Goal: Transaction & Acquisition: Purchase product/service

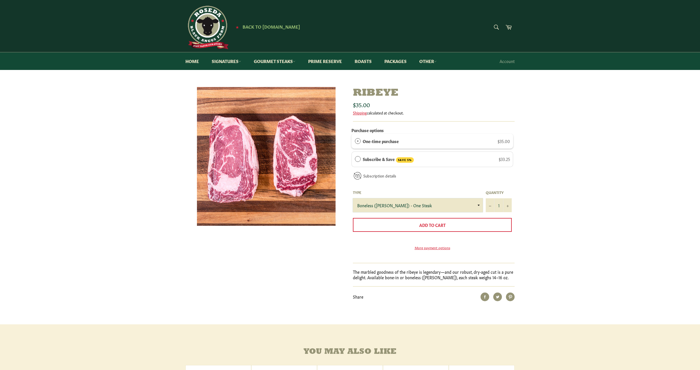
click at [474, 204] on select "Boneless ([PERSON_NAME]) - One Steak Bone-In - One Steak" at bounding box center [418, 205] width 130 height 14
click at [353, 198] on select "Boneless ([PERSON_NAME]) - One Steak Bone-In - One Steak" at bounding box center [418, 205] width 130 height 14
click at [467, 202] on select "Boneless ([PERSON_NAME]) - One Steak Bone-In - One Steak" at bounding box center [418, 205] width 130 height 14
click at [353, 198] on select "Boneless ([PERSON_NAME]) - One Steak Bone-In - One Steak" at bounding box center [418, 205] width 130 height 14
click at [468, 204] on select "Boneless ([PERSON_NAME]) - One Steak Bone-In - One Steak" at bounding box center [418, 205] width 130 height 14
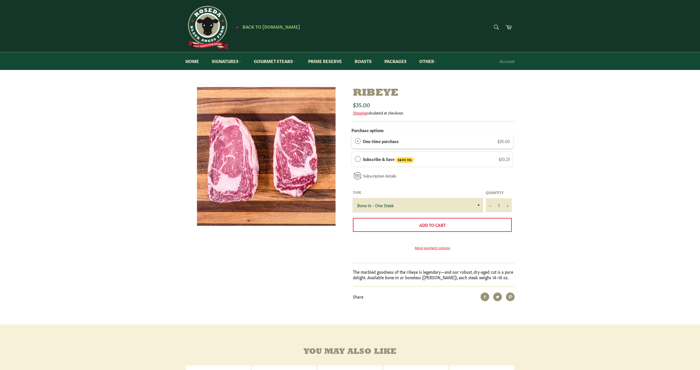
select select "Boneless ([PERSON_NAME]) - One Steak"
click at [353, 198] on select "Boneless ([PERSON_NAME]) - One Steak Bone-In - One Steak" at bounding box center [418, 205] width 130 height 14
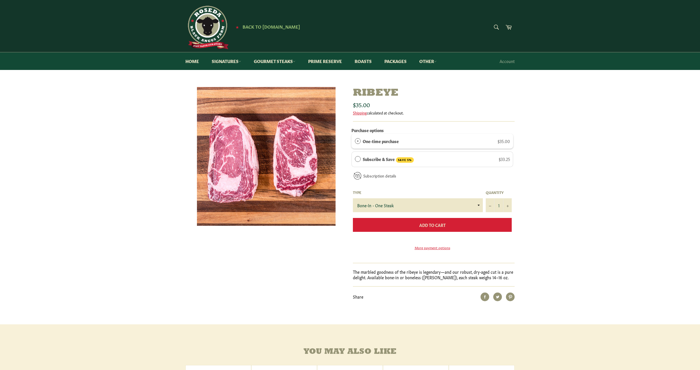
click at [443, 220] on button "Add to Cart" at bounding box center [432, 225] width 159 height 14
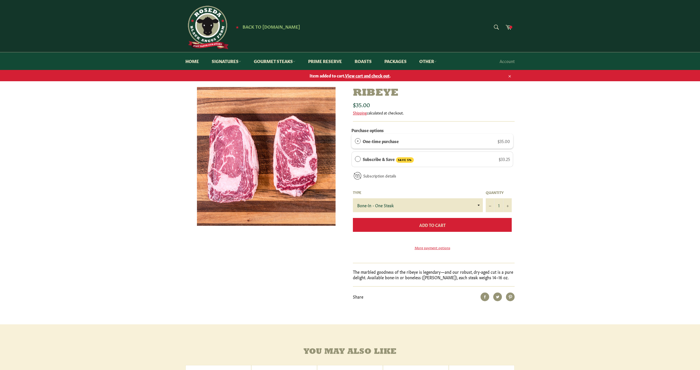
click at [424, 230] on button "Add to Cart" at bounding box center [432, 225] width 159 height 14
